Goal: Use online tool/utility: Utilize a website feature to perform a specific function

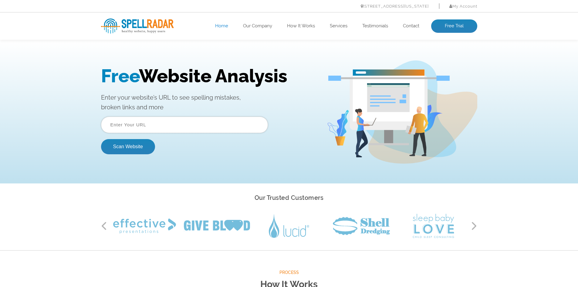
click at [123, 124] on input "text" at bounding box center [184, 125] width 167 height 16
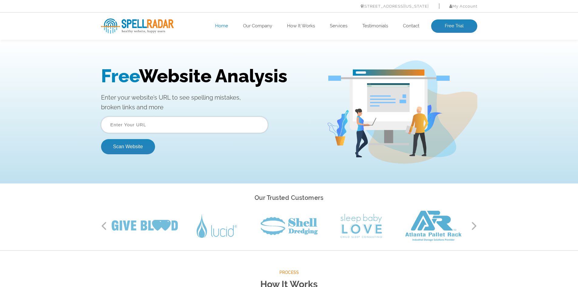
type input "[URL][DOMAIN_NAME]"
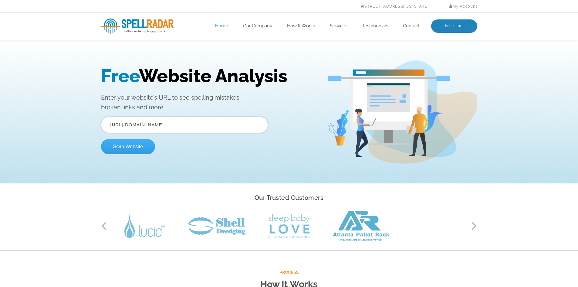
click at [116, 148] on button "Scan Website" at bounding box center [128, 146] width 54 height 15
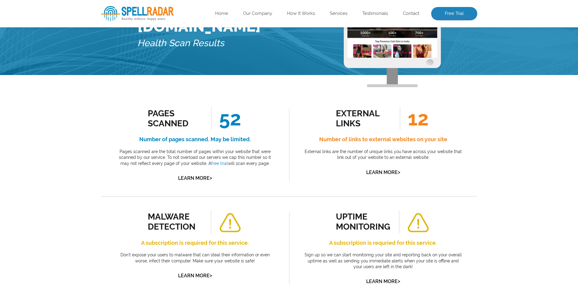
scroll to position [61, 0]
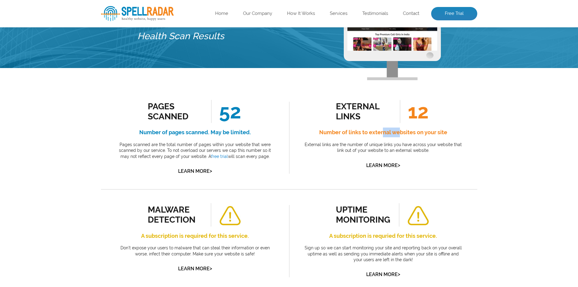
drag, startPoint x: 387, startPoint y: 133, endPoint x: 400, endPoint y: 133, distance: 13.7
click at [400, 133] on h4 "Number of links to external websites on your site" at bounding box center [383, 132] width 161 height 10
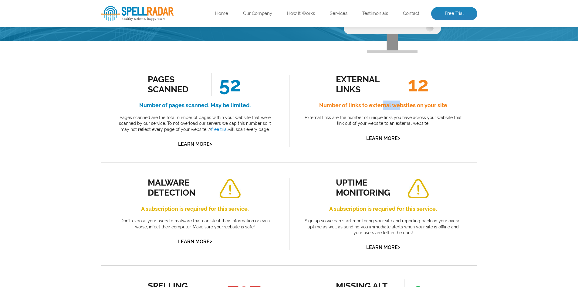
scroll to position [152, 0]
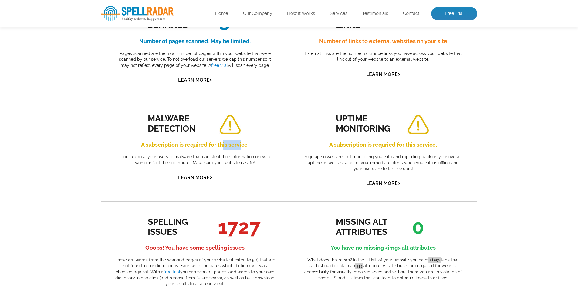
drag, startPoint x: 222, startPoint y: 143, endPoint x: 242, endPoint y: 143, distance: 19.4
click at [242, 143] on h4 "A subscription is required for this service." at bounding box center [195, 145] width 161 height 10
click at [287, 142] on div "malware detection A subscription is required for this service. Don’t expose you…" at bounding box center [195, 149] width 188 height 103
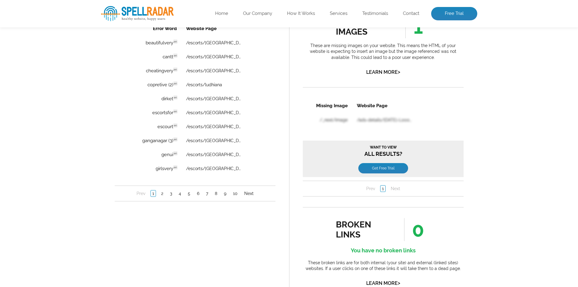
scroll to position [395, 0]
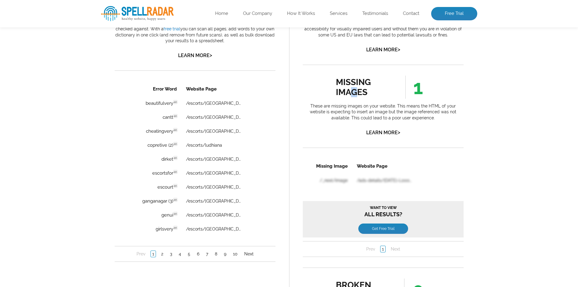
drag, startPoint x: 349, startPoint y: 90, endPoint x: 374, endPoint y: 102, distance: 27.7
click at [354, 90] on div "missing images" at bounding box center [363, 87] width 55 height 20
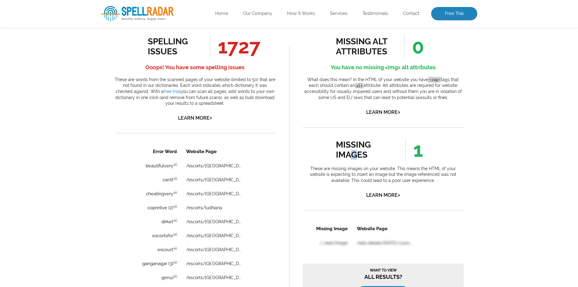
scroll to position [364, 0]
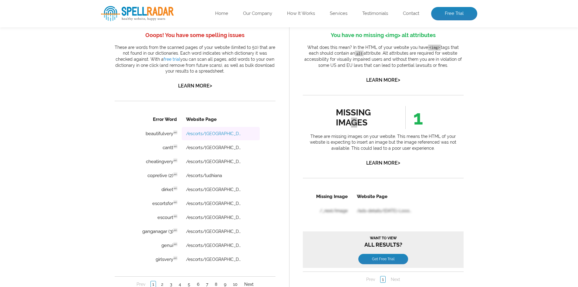
click at [211, 132] on link "/escorts/madhya-pradesh" at bounding box center [214, 133] width 56 height 5
drag, startPoint x: 142, startPoint y: 134, endPoint x: 172, endPoint y: 134, distance: 30.0
click at [172, 134] on td "beautifulvery en Discovered: 08-23-2025 scan Dictionaries: en" at bounding box center [155, 133] width 51 height 13
copy td "beautifulvery"
click at [117, 151] on div "Error Word Website Page beautifulvery en Discovered: 08-23-2025 scan Dictionari…" at bounding box center [194, 202] width 161 height 180
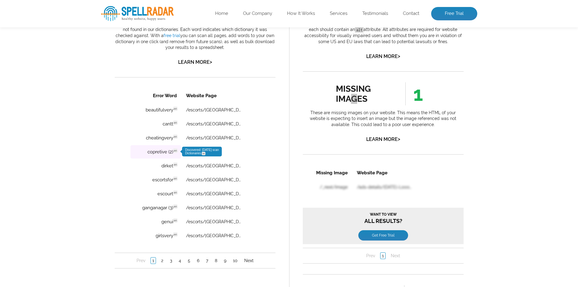
scroll to position [395, 0]
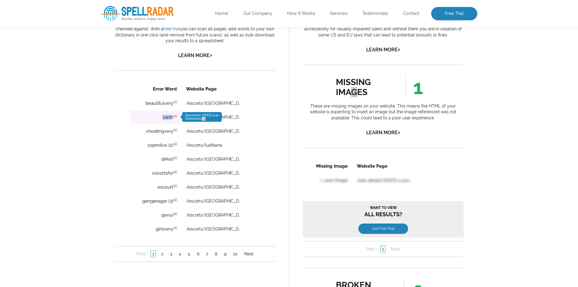
drag, startPoint x: 158, startPoint y: 116, endPoint x: 172, endPoint y: 117, distance: 14.3
click at [172, 117] on td "cantt en Discovered: 08-23-2025 scan Dictionaries: en" at bounding box center [155, 116] width 51 height 13
copy td "cantt"
click at [213, 117] on link "/escorts/amritsar" at bounding box center [214, 117] width 56 height 5
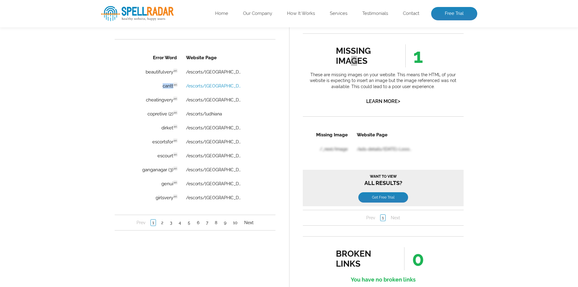
scroll to position [455, 0]
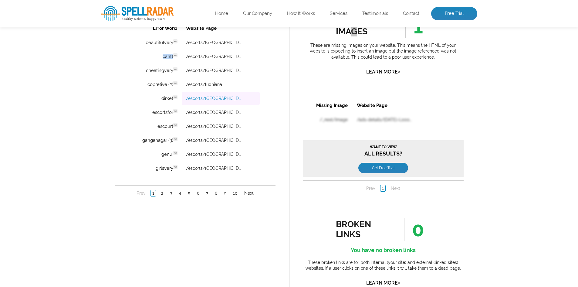
click at [194, 98] on link "/escorts/lucknow" at bounding box center [214, 98] width 56 height 5
drag, startPoint x: 157, startPoint y: 99, endPoint x: 174, endPoint y: 101, distance: 16.9
click at [174, 101] on td "dirket en Discovered: 08-23-2025 scan Dictionaries: en" at bounding box center [155, 98] width 51 height 13
copy td "dirket"
click at [161, 194] on link "2" at bounding box center [161, 193] width 5 height 6
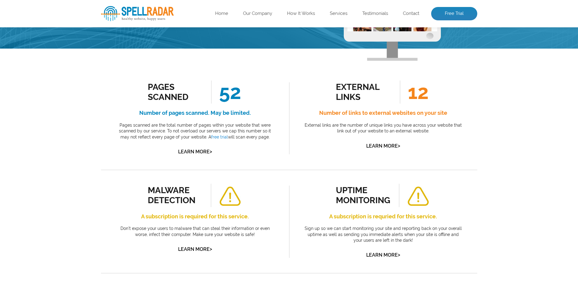
scroll to position [61, 0]
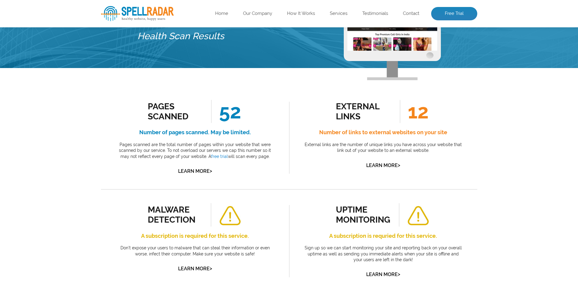
click at [362, 133] on h4 "Number of links to external websites on your site" at bounding box center [383, 132] width 161 height 10
click at [321, 133] on h4 "Number of links to external websites on your site" at bounding box center [383, 132] width 161 height 10
click at [354, 133] on h4 "Number of links to external websites on your site" at bounding box center [383, 132] width 161 height 10
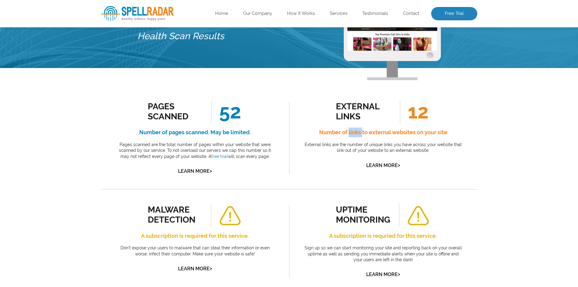
click at [354, 133] on h4 "Number of links to external websites on your site" at bounding box center [383, 132] width 161 height 10
click at [353, 134] on h4 "Number of links to external websites on your site" at bounding box center [383, 132] width 161 height 10
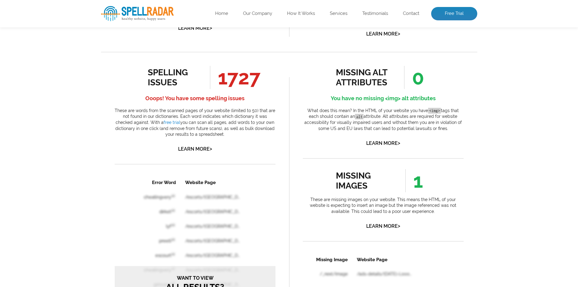
scroll to position [303, 0]
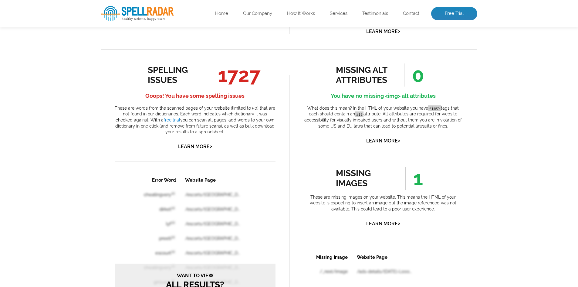
click at [185, 95] on h4 "Ooops! You have some spelling issues" at bounding box center [195, 96] width 161 height 10
click at [244, 106] on p "These are words from the scanned pages of your website (limited to 50) that are…" at bounding box center [195, 120] width 161 height 30
drag, startPoint x: 117, startPoint y: 107, endPoint x: 233, endPoint y: 132, distance: 118.6
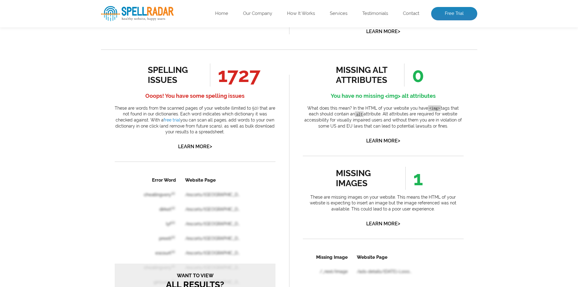
click at [233, 132] on p "These are words from the scanned pages of your website (limited to 50) that are…" at bounding box center [195, 120] width 161 height 30
click at [232, 135] on p "These are words from the scanned pages of your website (limited to 50) that are…" at bounding box center [195, 120] width 161 height 30
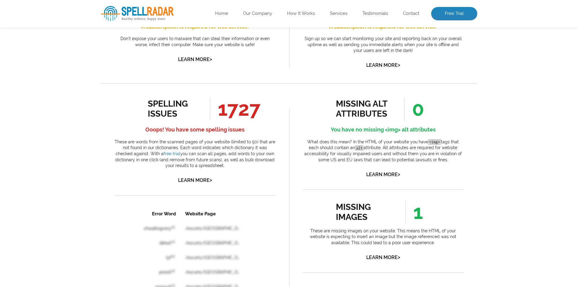
scroll to position [361, 0]
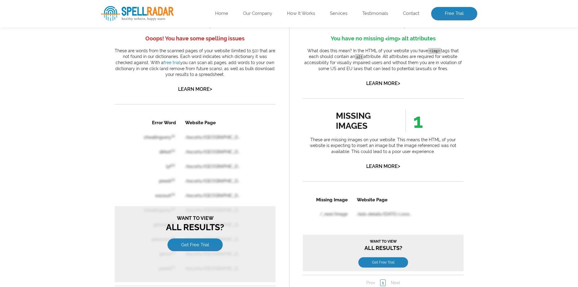
click at [419, 124] on span "1" at bounding box center [414, 120] width 18 height 23
click at [415, 124] on span "1" at bounding box center [414, 120] width 18 height 23
drag, startPoint x: 440, startPoint y: 123, endPoint x: 391, endPoint y: 123, distance: 49.5
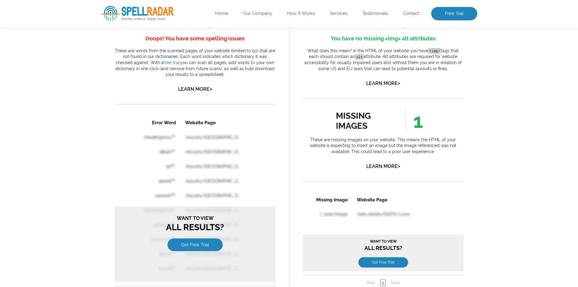
click at [391, 123] on div "missing images 1 These are missing images on your website. This means the HTML …" at bounding box center [383, 139] width 161 height 61
click at [443, 120] on div "missing images 1 These are missing images on your website. This means the HTML …" at bounding box center [383, 139] width 161 height 61
drag, startPoint x: 340, startPoint y: 116, endPoint x: 375, endPoint y: 128, distance: 36.5
click at [375, 128] on div "missing images 1 These are missing images on your website. This means the HTML …" at bounding box center [383, 139] width 161 height 61
click at [379, 128] on div "missing images" at bounding box center [363, 121] width 55 height 20
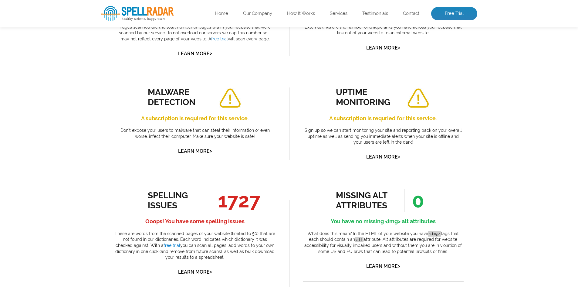
scroll to position [212, 0]
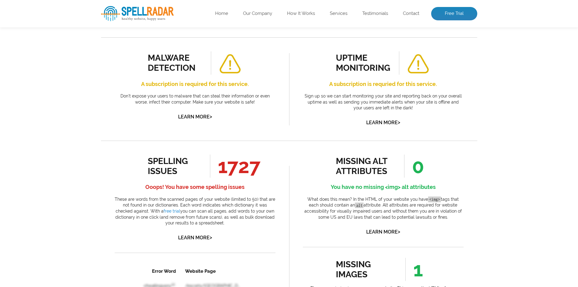
click at [222, 166] on span "1727" at bounding box center [235, 165] width 50 height 23
click at [195, 187] on h4 "Ooops! You have some spelling issues" at bounding box center [195, 187] width 161 height 10
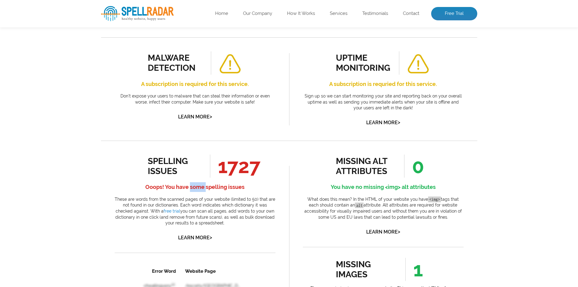
click at [195, 187] on h4 "Ooops! You have some spelling issues" at bounding box center [195, 187] width 161 height 10
click at [125, 185] on h4 "Ooops! You have some spelling issues" at bounding box center [195, 187] width 161 height 10
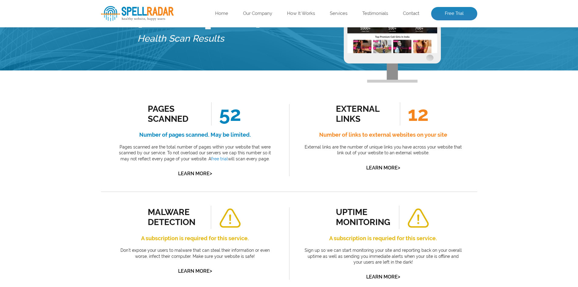
scroll to position [61, 0]
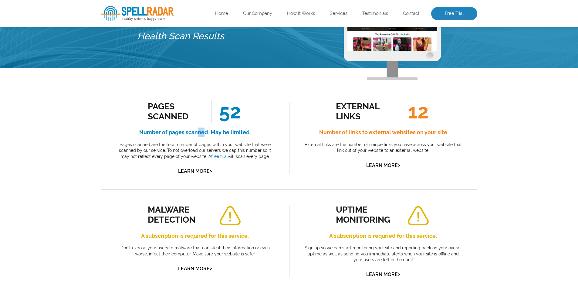
drag, startPoint x: 198, startPoint y: 133, endPoint x: 234, endPoint y: 133, distance: 35.8
click at [207, 133] on h4 "Number of pages scanned. May be limited." at bounding box center [195, 132] width 161 height 10
click at [234, 133] on h4 "Number of pages scanned. May be limited." at bounding box center [195, 132] width 161 height 10
click at [342, 131] on h4 "Number of links to external websites on your site" at bounding box center [383, 132] width 161 height 10
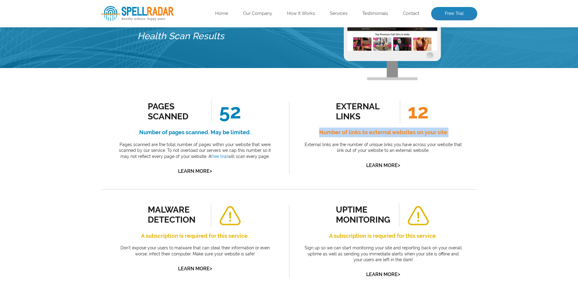
click at [342, 131] on h4 "Number of links to external websites on your site" at bounding box center [383, 132] width 161 height 10
click at [419, 112] on span "12" at bounding box center [414, 111] width 29 height 23
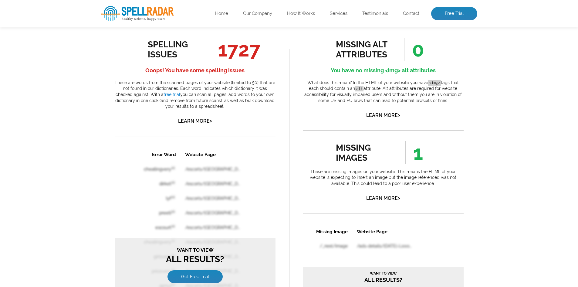
scroll to position [364, 0]
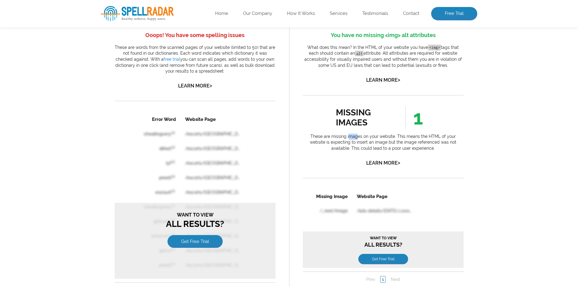
drag, startPoint x: 341, startPoint y: 139, endPoint x: 355, endPoint y: 138, distance: 13.4
click at [352, 139] on p "These are missing images on your website. This means the HTML of your website i…" at bounding box center [383, 143] width 161 height 18
click at [389, 137] on p "These are missing images on your website. This means the HTML of your website i…" at bounding box center [383, 143] width 161 height 18
drag, startPoint x: 395, startPoint y: 137, endPoint x: 400, endPoint y: 137, distance: 4.6
click at [400, 137] on p "These are missing images on your website. This means the HTML of your website i…" at bounding box center [383, 143] width 161 height 18
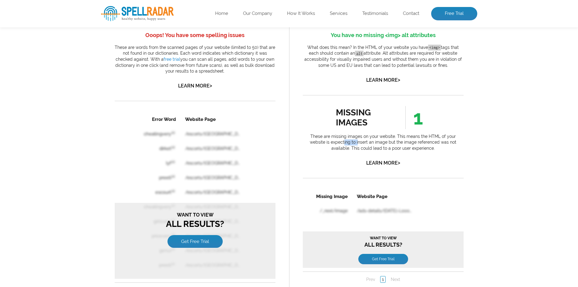
drag, startPoint x: 323, startPoint y: 141, endPoint x: 370, endPoint y: 146, distance: 47.4
click at [338, 143] on p "These are missing images on your website. This means the HTML of your website i…" at bounding box center [383, 143] width 161 height 18
drag, startPoint x: 375, startPoint y: 146, endPoint x: 380, endPoint y: 146, distance: 4.2
click at [380, 146] on p "These are missing images on your website. This means the HTML of your website i…" at bounding box center [383, 143] width 161 height 18
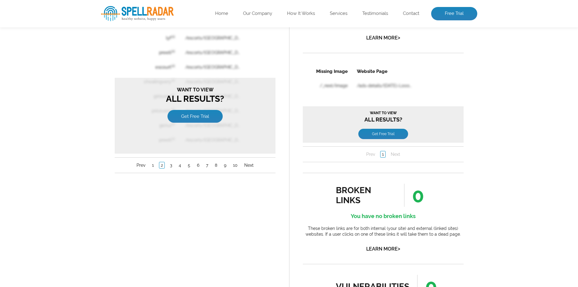
scroll to position [482, 0]
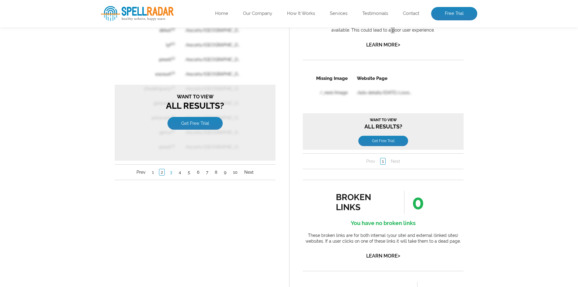
click at [170, 173] on link "3" at bounding box center [170, 172] width 5 height 6
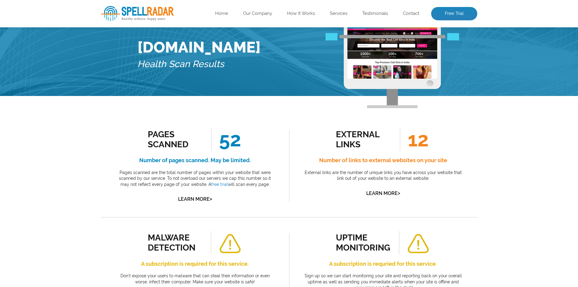
scroll to position [30, 0]
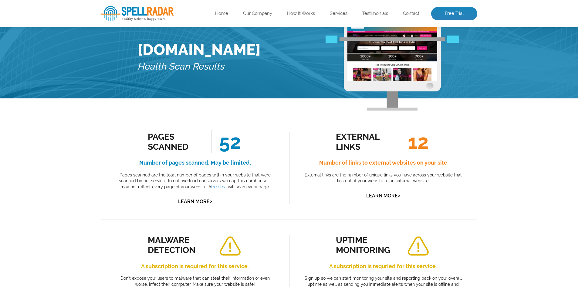
click at [192, 161] on h4 "Number of pages scanned. May be limited." at bounding box center [195, 163] width 161 height 10
click at [166, 164] on h4 "Number of pages scanned. May be limited." at bounding box center [195, 163] width 161 height 10
drag, startPoint x: 139, startPoint y: 162, endPoint x: 145, endPoint y: 163, distance: 5.5
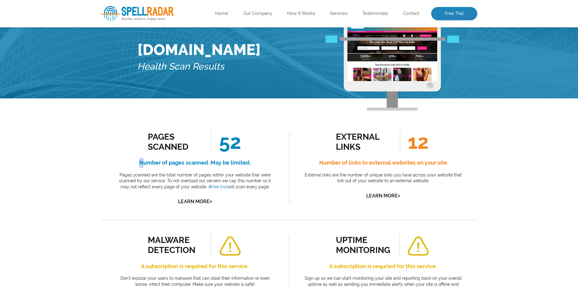
click at [145, 163] on h4 "Number of pages scanned. May be limited." at bounding box center [195, 163] width 161 height 10
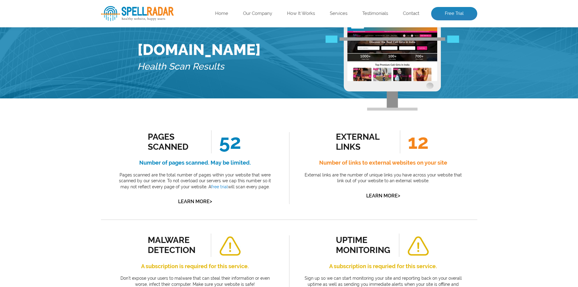
click at [225, 149] on span "52" at bounding box center [226, 141] width 30 height 23
drag, startPoint x: 238, startPoint y: 142, endPoint x: 225, endPoint y: 142, distance: 13.0
click at [225, 142] on span "52" at bounding box center [226, 141] width 30 height 23
drag, startPoint x: 236, startPoint y: 138, endPoint x: 245, endPoint y: 137, distance: 8.5
click at [237, 138] on span "52" at bounding box center [226, 141] width 30 height 23
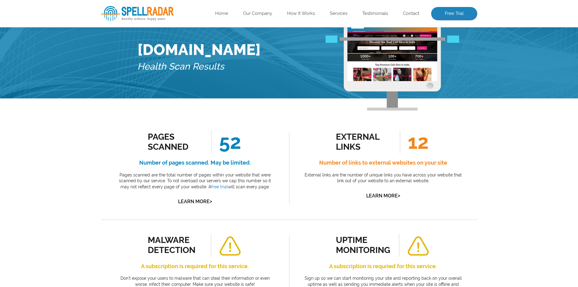
click at [269, 134] on div "Pages Scanned 52 Number of pages scanned. May be limited. Pages scanned are the…" at bounding box center [195, 168] width 161 height 76
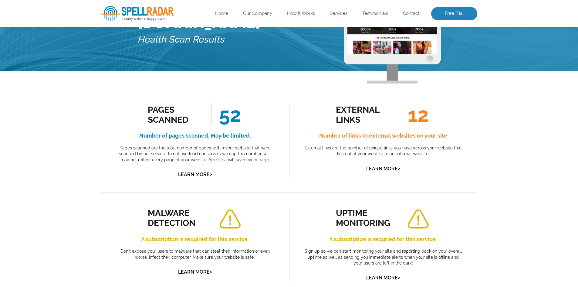
scroll to position [91, 0]
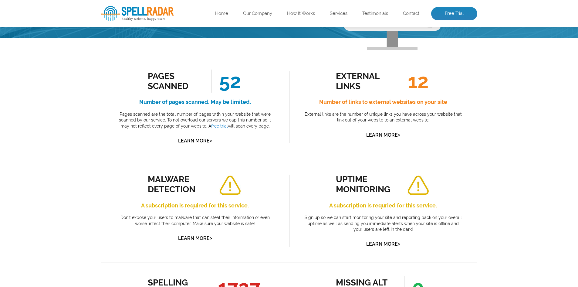
click at [391, 104] on h4 "Number of links to external websites on your site" at bounding box center [383, 102] width 161 height 10
click at [370, 114] on p "External links are the number of unique links you have across your website that…" at bounding box center [383, 117] width 161 height 12
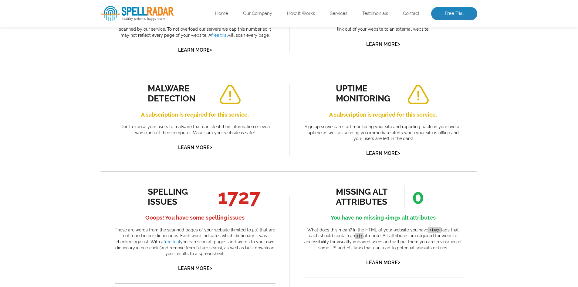
scroll to position [182, 0]
click at [375, 115] on h4 "A subscription is requried for this service." at bounding box center [383, 115] width 161 height 10
click at [354, 159] on div "uptime monitoring A subscription is requried for this service. Sign up so we ca…" at bounding box center [383, 119] width 188 height 103
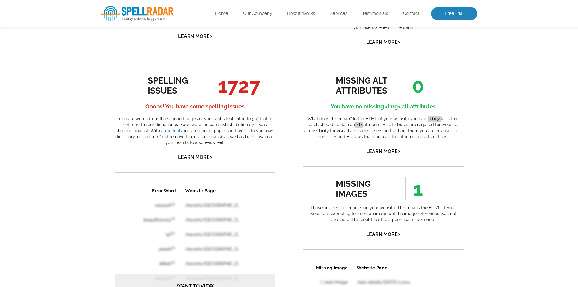
scroll to position [303, 0]
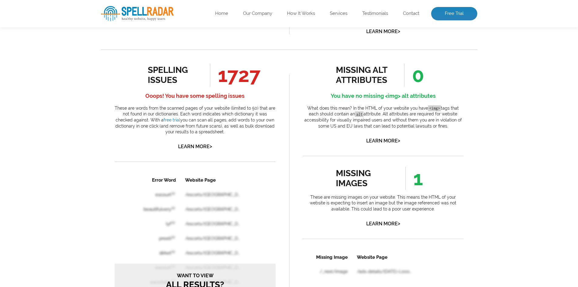
click at [185, 97] on h4 "Ooops! You have some spelling issues" at bounding box center [195, 96] width 161 height 10
click at [185, 98] on h4 "Ooops! You have some spelling issues" at bounding box center [195, 96] width 161 height 10
click at [237, 87] on div "spelling issues 1727 Ooops! You have some spelling issues These are words from …" at bounding box center [195, 106] width 161 height 87
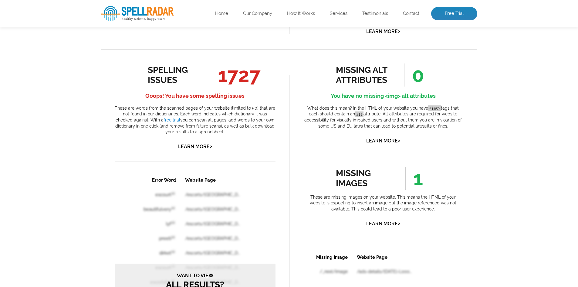
click at [235, 75] on span "1727" at bounding box center [235, 74] width 50 height 23
click at [253, 74] on span "1727" at bounding box center [235, 74] width 50 height 23
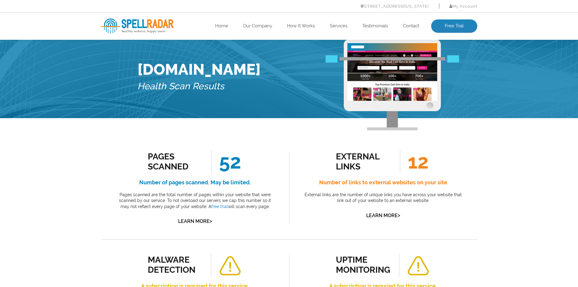
scroll to position [0, 0]
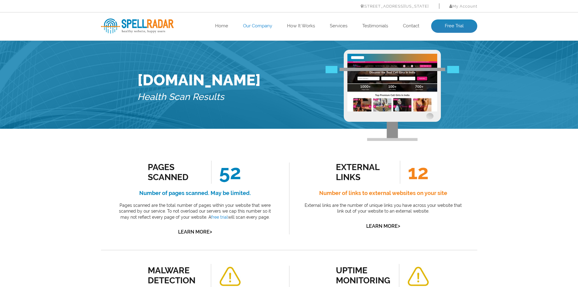
click at [250, 27] on link "Our Company" at bounding box center [257, 26] width 29 height 6
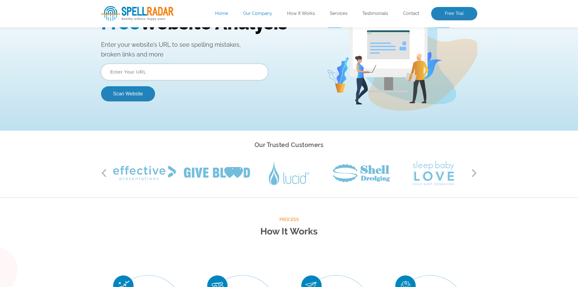
scroll to position [30, 0]
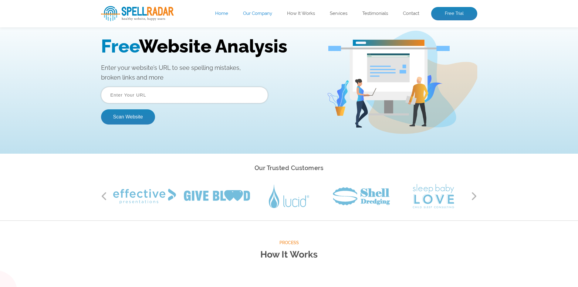
click at [138, 97] on input "text" at bounding box center [184, 95] width 167 height 16
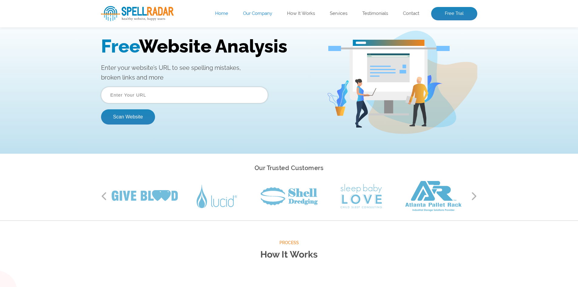
type input "https://247torax.com/escorts/chennai"
click at [127, 118] on button "Scan Website" at bounding box center [128, 116] width 54 height 15
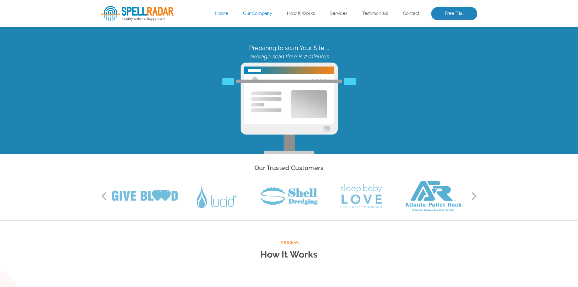
scroll to position [0, 0]
